Goal: Information Seeking & Learning: Learn about a topic

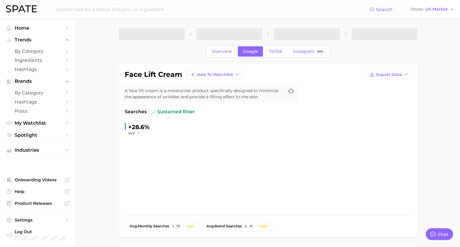
type textarea "x"
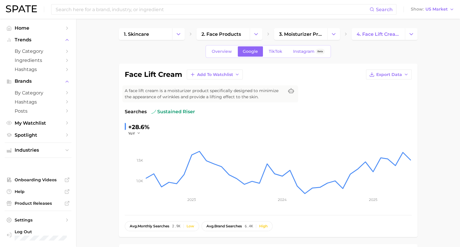
click at [18, 4] on div "Search Show US Market" at bounding box center [230, 9] width 449 height 19
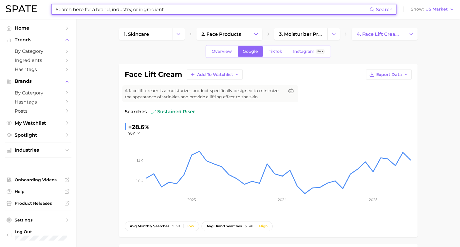
click at [73, 11] on input at bounding box center [212, 9] width 315 height 10
type input "s"
click at [329, 38] on button "Change Category" at bounding box center [334, 34] width 13 height 12
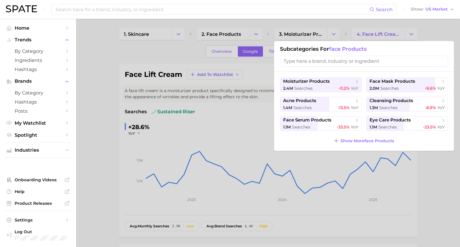
click at [254, 27] on div at bounding box center [230, 123] width 460 height 247
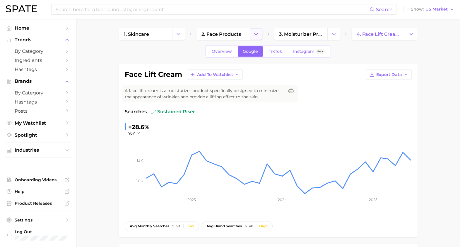
click at [258, 32] on icon "Change Category" at bounding box center [256, 34] width 6 height 6
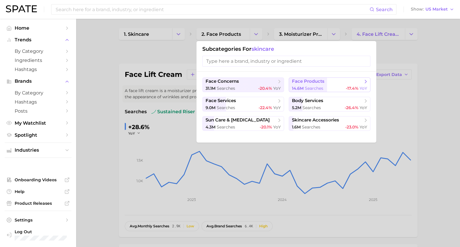
click at [304, 82] on span "face products" at bounding box center [308, 82] width 33 height 6
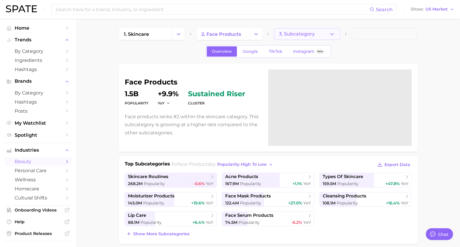
click at [335, 34] on button "3. Subcategory" at bounding box center [307, 34] width 66 height 12
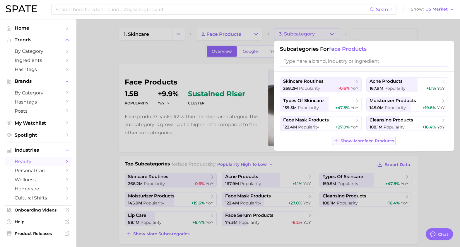
click at [380, 142] on span "Show More face products" at bounding box center [368, 140] width 54 height 5
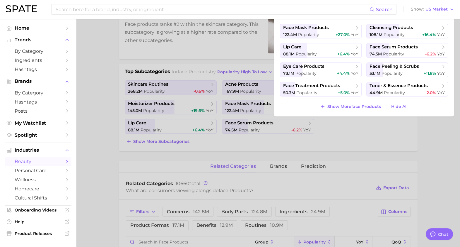
scroll to position [94, 0]
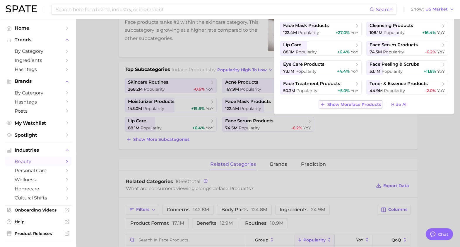
click at [344, 104] on span "Show More face products" at bounding box center [355, 104] width 54 height 5
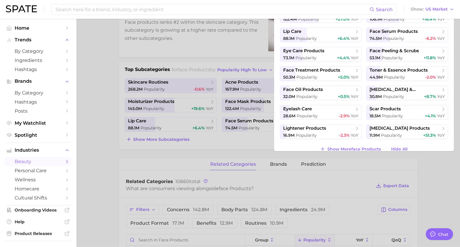
scroll to position [21, 0]
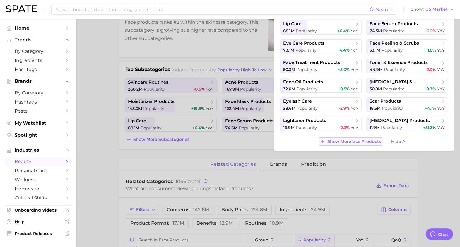
click at [340, 143] on span "Show More face products" at bounding box center [355, 141] width 54 height 5
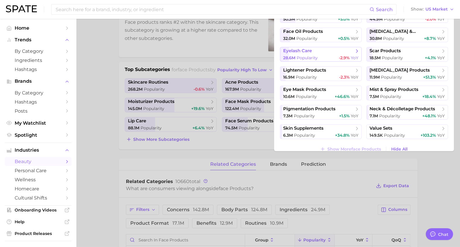
scroll to position [79, 0]
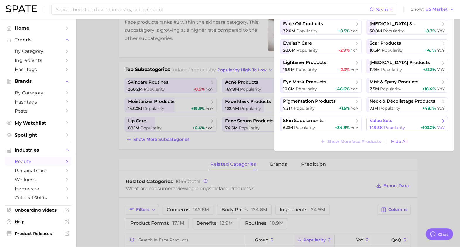
click at [389, 124] on button "value sets 149.5k Popularity +103.2% YoY" at bounding box center [408, 124] width 82 height 15
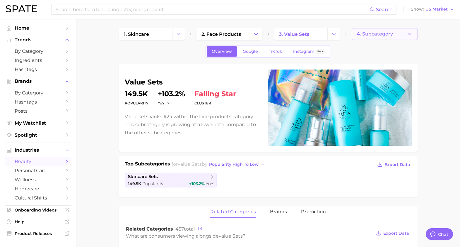
click at [400, 35] on button "4. Subcategory" at bounding box center [385, 34] width 66 height 12
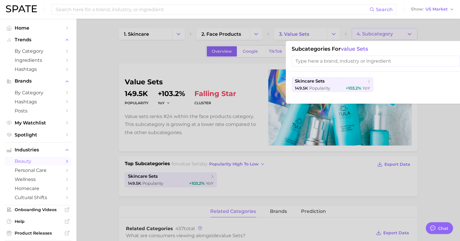
click at [322, 40] on div at bounding box center [230, 120] width 460 height 241
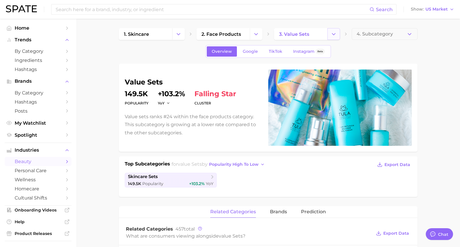
click at [331, 35] on icon "Change Category" at bounding box center [334, 34] width 6 height 6
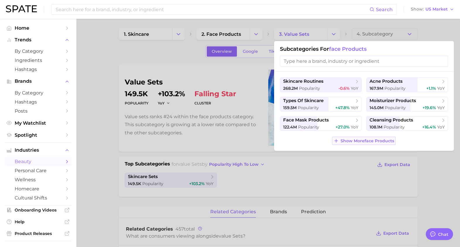
click at [359, 139] on span "Show More face products" at bounding box center [368, 140] width 54 height 5
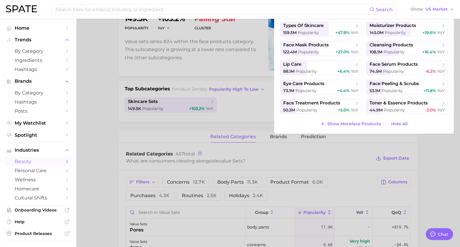
scroll to position [75, 0]
click at [359, 124] on span "Show More face products" at bounding box center [355, 123] width 54 height 5
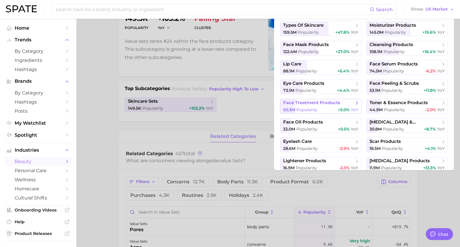
scroll to position [21, 0]
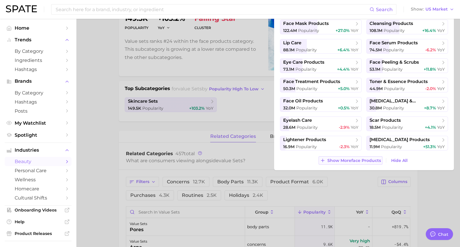
click at [347, 158] on span "Show More face products" at bounding box center [355, 160] width 54 height 5
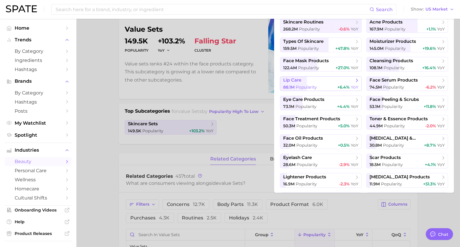
scroll to position [0, 0]
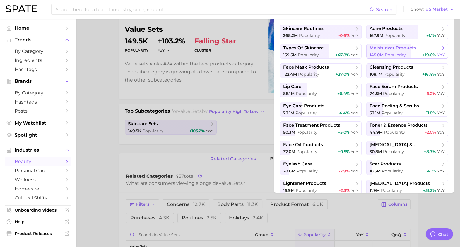
click at [406, 50] on span "moisturizer products" at bounding box center [393, 48] width 47 height 6
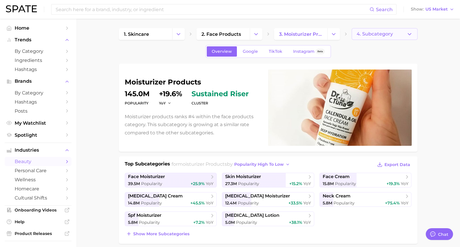
click at [387, 31] on span "4. Subcategory" at bounding box center [375, 33] width 36 height 5
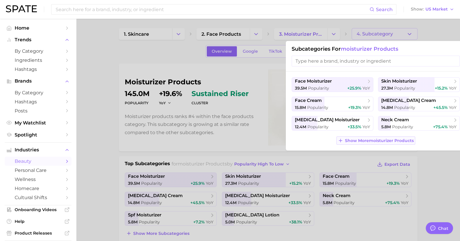
click at [367, 141] on span "Show More moisturizer products" at bounding box center [379, 140] width 69 height 5
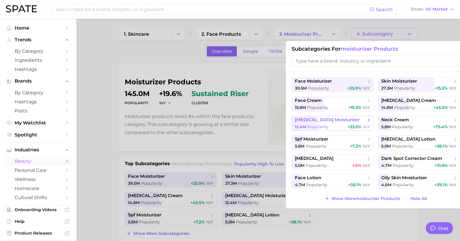
scroll to position [75, 0]
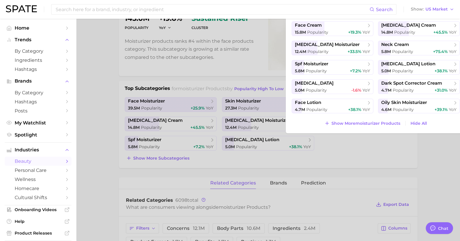
click at [369, 119] on button "Show More moisturizer products" at bounding box center [362, 123] width 79 height 8
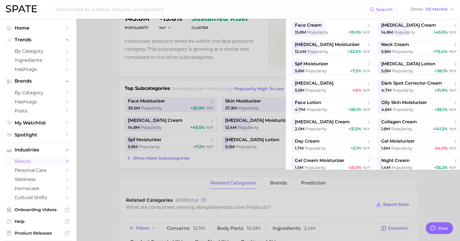
scroll to position [21, 0]
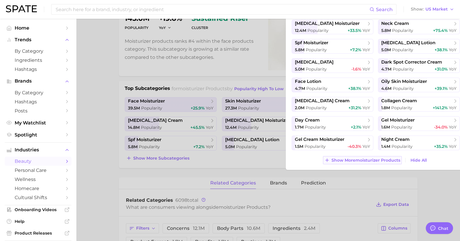
click at [365, 162] on span "Show More moisturizer products" at bounding box center [366, 160] width 69 height 5
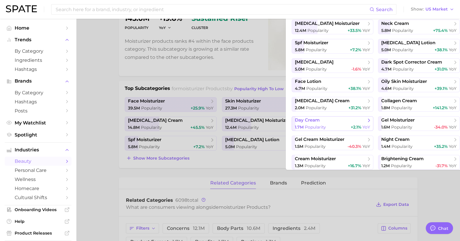
scroll to position [79, 0]
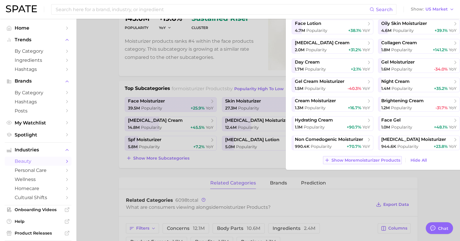
click at [362, 161] on span "Show More moisturizer products" at bounding box center [366, 160] width 69 height 5
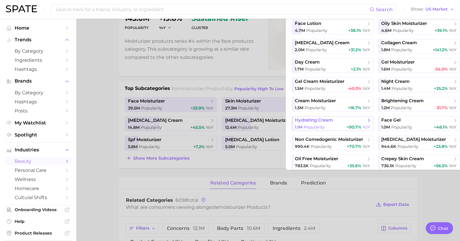
scroll to position [137, 0]
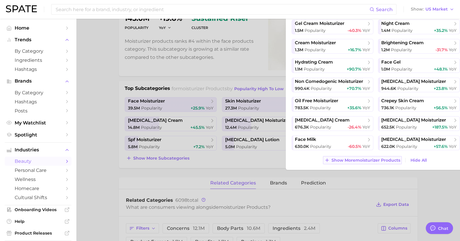
click at [356, 161] on span "Show More moisturizer products" at bounding box center [366, 160] width 69 height 5
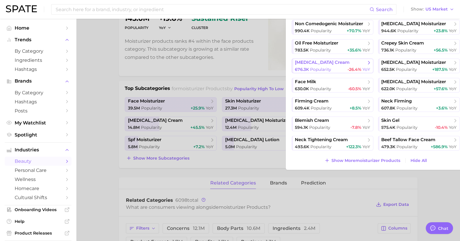
scroll to position [195, 0]
click at [362, 162] on span "Show More moisturizer products" at bounding box center [366, 160] width 69 height 5
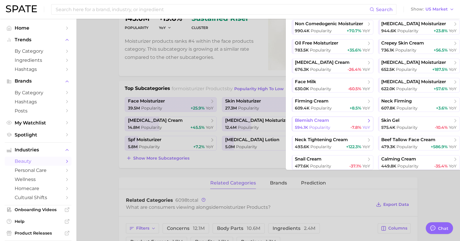
scroll to position [253, 0]
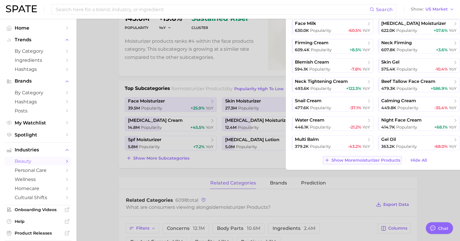
click at [363, 162] on span "Show More moisturizer products" at bounding box center [366, 160] width 69 height 5
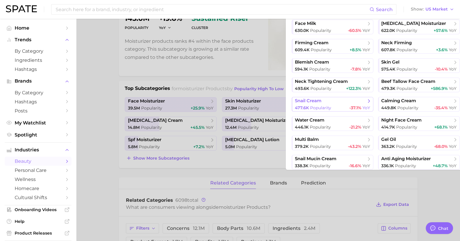
scroll to position [311, 0]
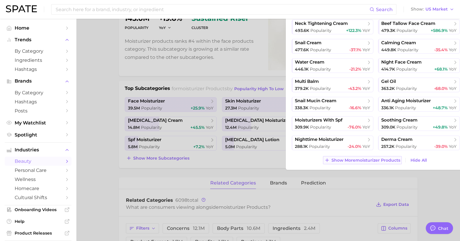
click at [365, 162] on span "Show More moisturizer products" at bounding box center [366, 160] width 69 height 5
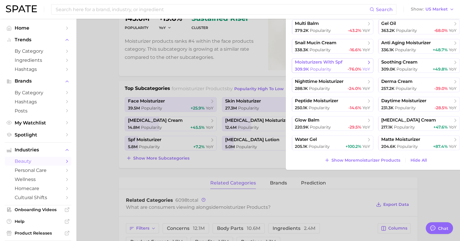
scroll to position [369, 0]
click at [365, 156] on button "Show More moisturizer products" at bounding box center [362, 160] width 79 height 8
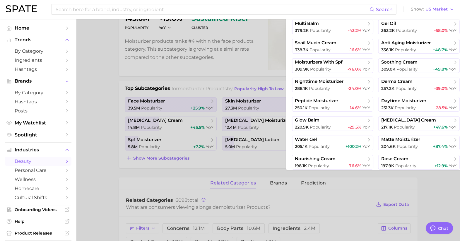
scroll to position [427, 0]
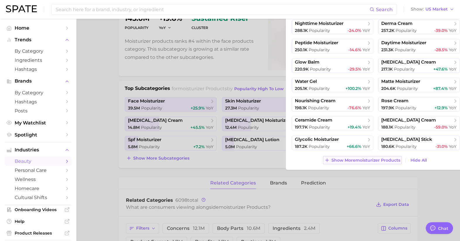
click at [360, 159] on span "Show More moisturizer products" at bounding box center [366, 160] width 69 height 5
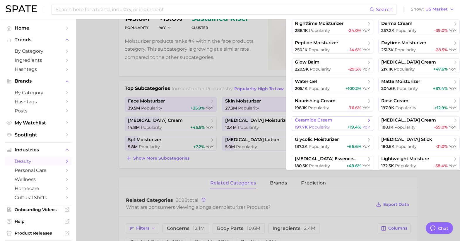
scroll to position [485, 0]
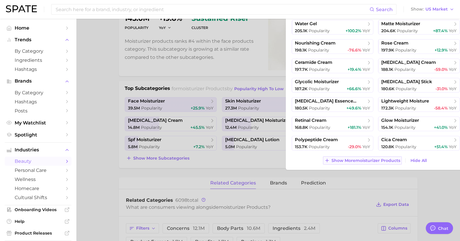
click at [358, 162] on span "Show More moisturizer products" at bounding box center [366, 160] width 69 height 5
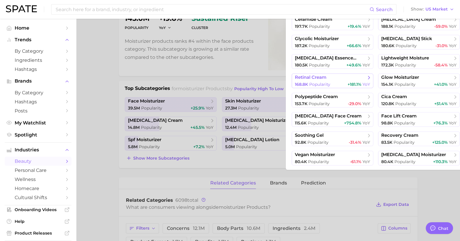
scroll to position [543, 0]
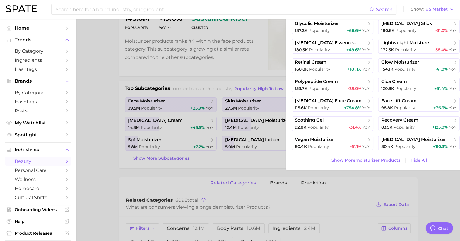
click at [373, 166] on div "face moisturizer 39.5m Popularity +25.9% YoY skin moisturizer 27.3m Popularity …" at bounding box center [376, 83] width 180 height 174
click at [365, 160] on span "Show More moisturizer products" at bounding box center [366, 160] width 69 height 5
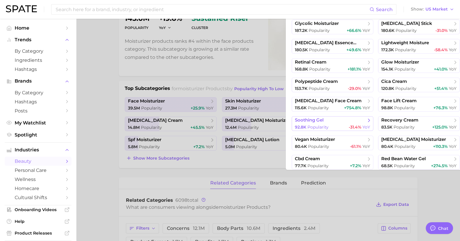
scroll to position [601, 0]
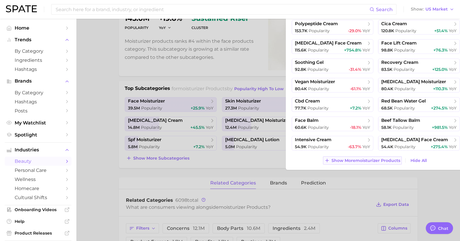
click at [355, 161] on span "Show More moisturizer products" at bounding box center [366, 160] width 69 height 5
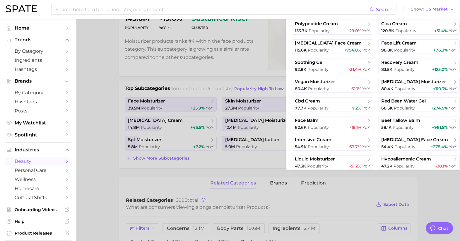
click at [228, 150] on div at bounding box center [230, 120] width 460 height 241
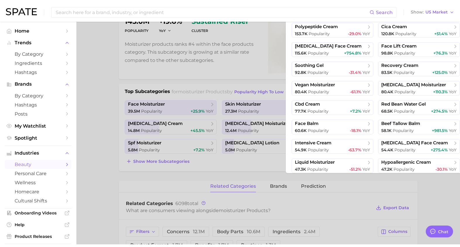
scroll to position [0, 0]
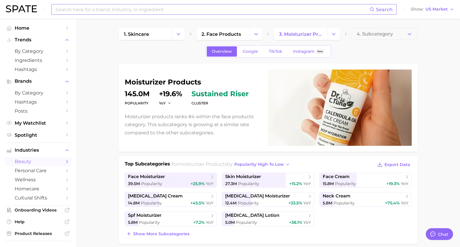
click at [113, 11] on input at bounding box center [212, 9] width 315 height 10
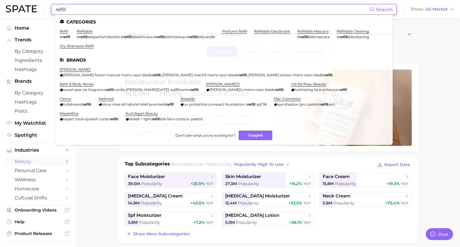
type input "refill"
click at [90, 28] on ul "Categories refill # refill refillable # refill ableperfumebottle , # refill abl…" at bounding box center [224, 80] width 338 height 130
click at [89, 30] on link "refillable" at bounding box center [85, 31] width 16 height 4
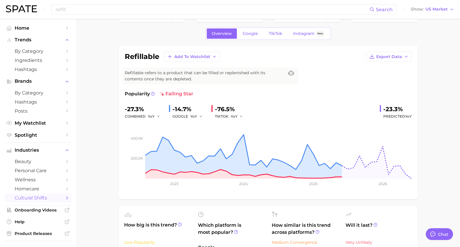
scroll to position [17, 0]
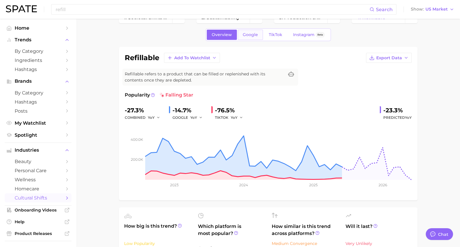
click at [254, 34] on span "Google" at bounding box center [250, 34] width 15 height 5
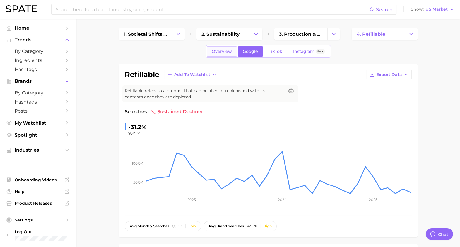
click at [223, 50] on span "Overview" at bounding box center [222, 51] width 20 height 5
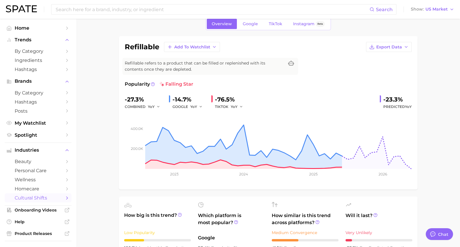
scroll to position [28, 0]
click at [382, 49] on button "Export Data" at bounding box center [389, 47] width 46 height 10
click at [392, 67] on span "Time Series Image" at bounding box center [377, 68] width 39 height 5
click at [251, 24] on span "Google" at bounding box center [250, 23] width 15 height 5
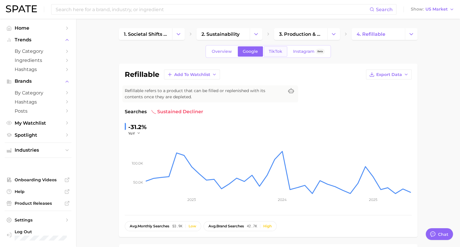
click at [277, 53] on span "TikTok" at bounding box center [275, 51] width 13 height 5
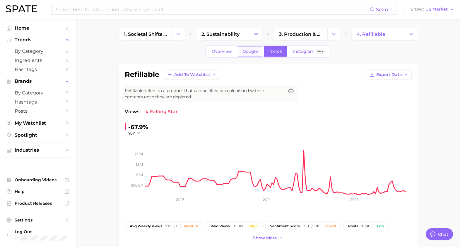
click at [252, 51] on span "Google" at bounding box center [250, 51] width 15 height 5
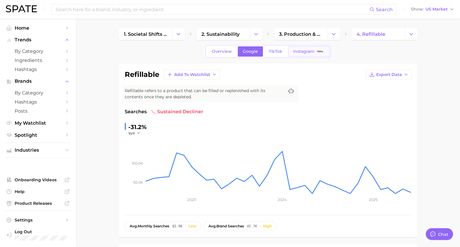
click at [295, 51] on span "Instagram" at bounding box center [303, 51] width 21 height 5
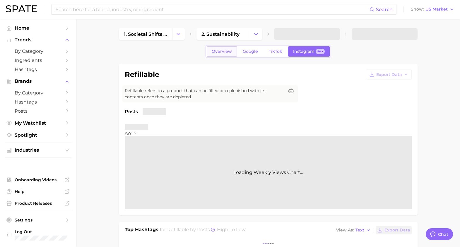
click at [227, 53] on span "Overview" at bounding box center [222, 51] width 20 height 5
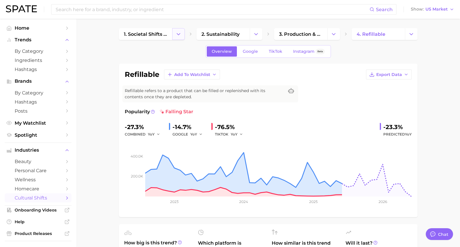
click at [176, 33] on icon "Change Category" at bounding box center [179, 34] width 6 height 6
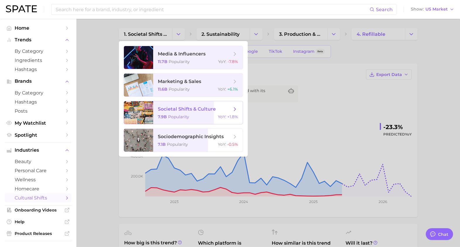
click at [113, 114] on div at bounding box center [230, 123] width 460 height 247
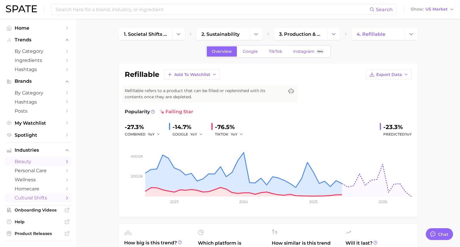
click at [32, 164] on span "beauty" at bounding box center [38, 162] width 47 height 6
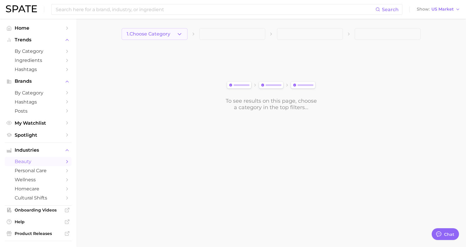
click at [149, 37] on button "1. Choose Category" at bounding box center [155, 34] width 66 height 12
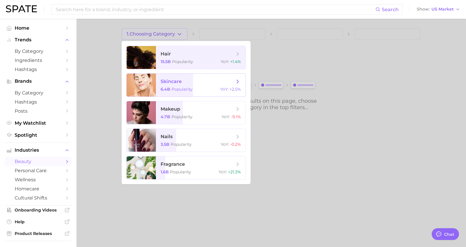
click at [177, 85] on span "skincare 6.4b Popularity YoY : +2.5%" at bounding box center [201, 85] width 90 height 23
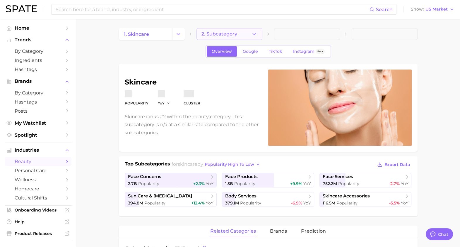
click at [231, 33] on span "2. Subcategory" at bounding box center [220, 33] width 36 height 5
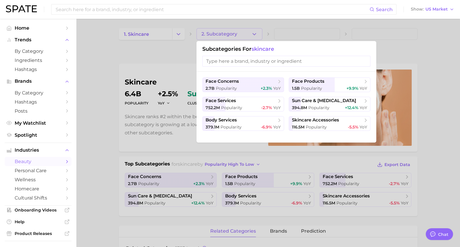
click at [241, 63] on input "search" at bounding box center [287, 61] width 168 height 11
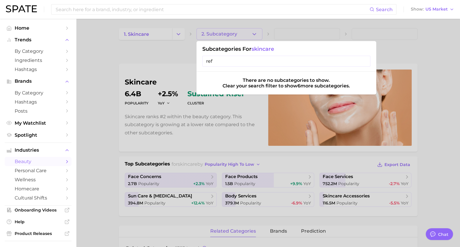
type input "ref"
click at [171, 89] on div at bounding box center [230, 123] width 460 height 247
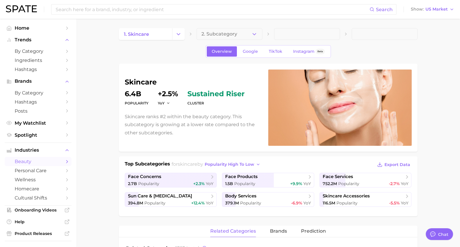
click at [245, 29] on button "2. Subcategory" at bounding box center [230, 34] width 66 height 12
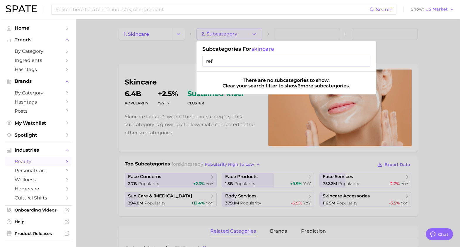
click at [243, 65] on input "ref" at bounding box center [287, 61] width 168 height 11
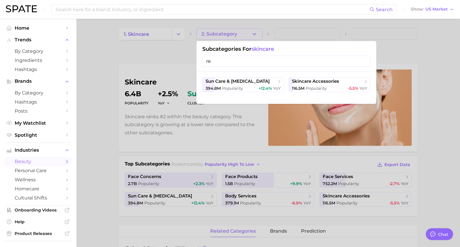
type input "r"
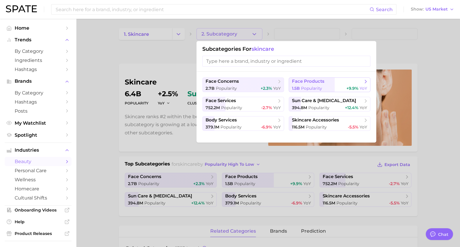
click at [307, 86] on span "1.5b Popularity" at bounding box center [307, 89] width 30 height 6
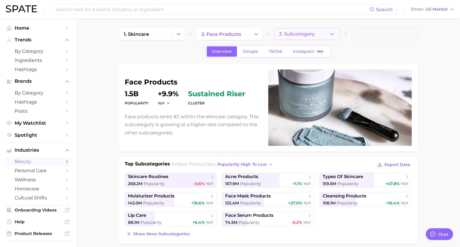
click at [319, 35] on button "3. Subcategory" at bounding box center [307, 34] width 66 height 12
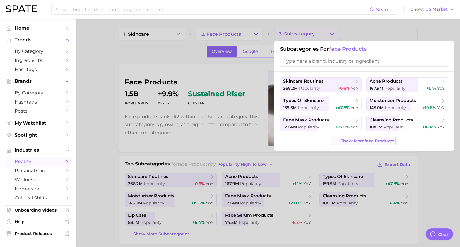
click at [348, 139] on span "Show More face products" at bounding box center [368, 140] width 54 height 5
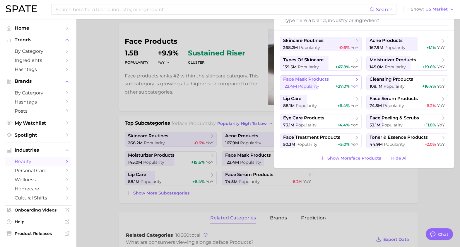
scroll to position [41, 0]
click at [349, 155] on span "Show More face products" at bounding box center [355, 157] width 54 height 5
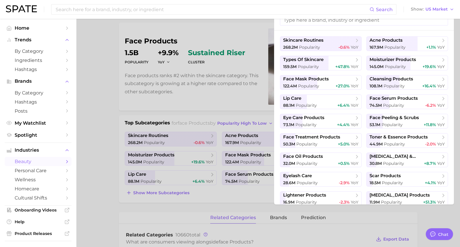
scroll to position [21, 0]
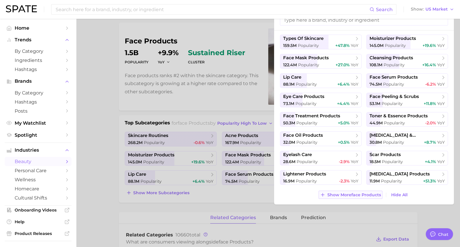
click at [347, 195] on span "Show More face products" at bounding box center [355, 194] width 54 height 5
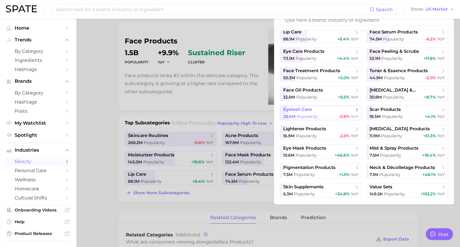
scroll to position [79, 0]
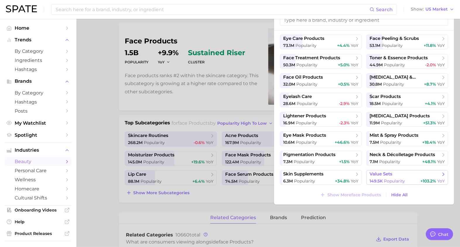
click at [375, 174] on span "value sets" at bounding box center [381, 174] width 23 height 6
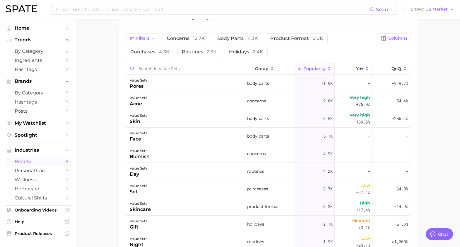
scroll to position [220, 0]
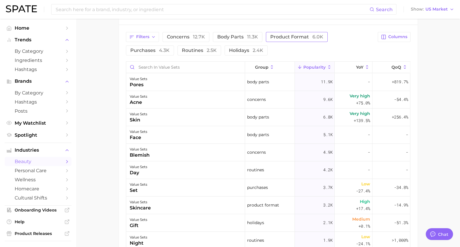
click at [280, 38] on span "product format 6.0k" at bounding box center [297, 37] width 53 height 5
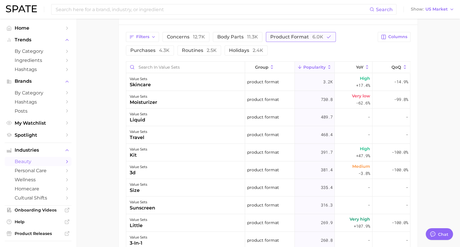
click at [280, 38] on span "product format 6.0k" at bounding box center [297, 37] width 53 height 5
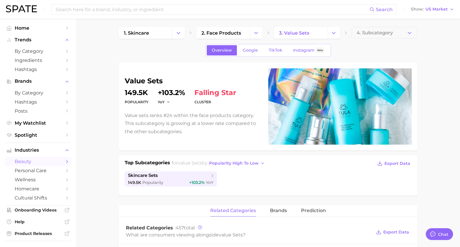
scroll to position [0, 0]
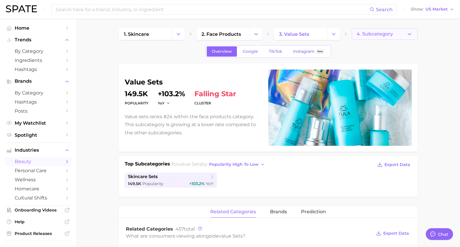
click at [383, 35] on span "4. Subcategory" at bounding box center [375, 33] width 36 height 5
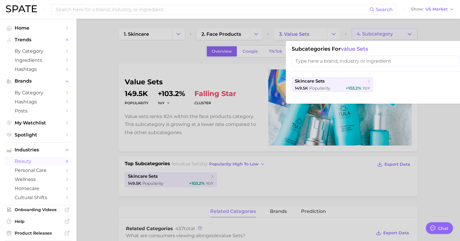
click at [355, 28] on div at bounding box center [230, 120] width 460 height 241
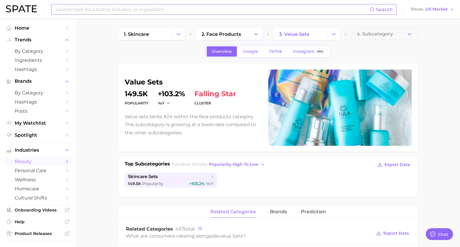
click at [93, 13] on input at bounding box center [212, 9] width 315 height 10
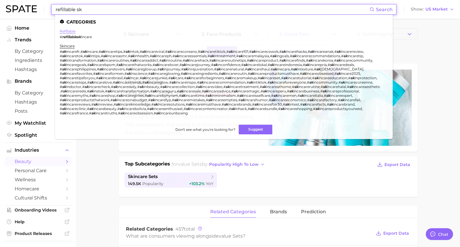
type input "refillable sk"
click at [71, 29] on link "refillable" at bounding box center [68, 31] width 16 height 4
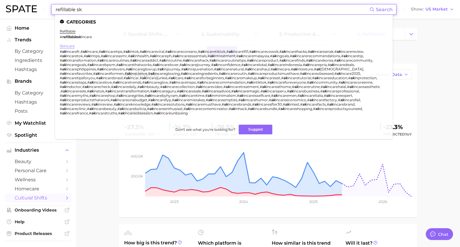
click at [64, 45] on link "skincare" at bounding box center [67, 46] width 15 height 4
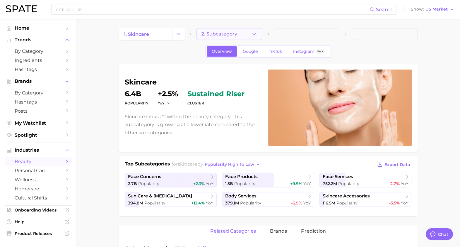
click at [251, 31] on button "2. Subcategory" at bounding box center [230, 34] width 66 height 12
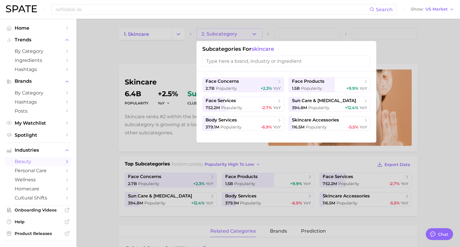
click at [302, 183] on div at bounding box center [230, 123] width 460 height 247
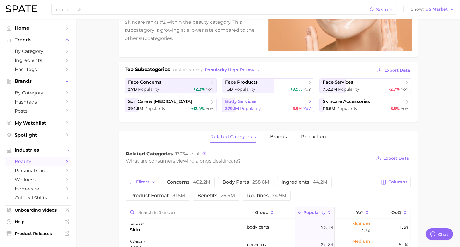
scroll to position [99, 0]
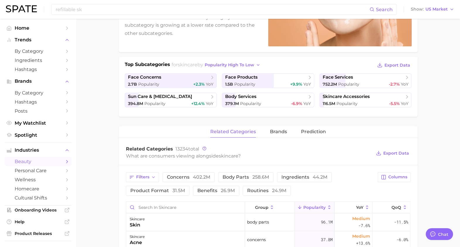
click at [245, 131] on span "related categories" at bounding box center [233, 131] width 46 height 5
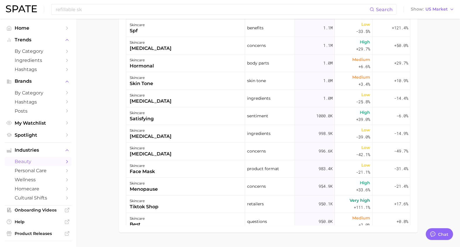
scroll to position [2293, 0]
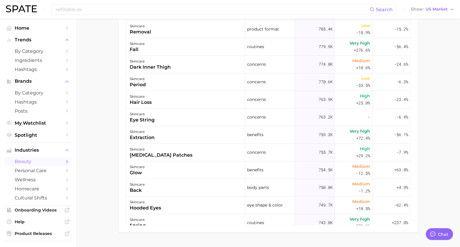
scroll to position [2931, 0]
